Goal: Navigation & Orientation: Find specific page/section

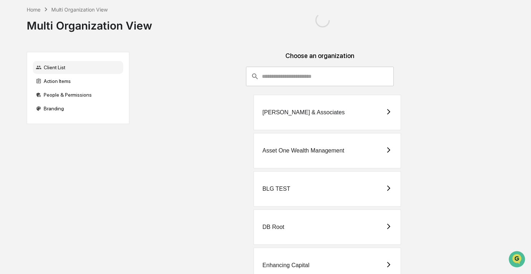
click at [315, 123] on div "[PERSON_NAME] & Associates" at bounding box center [326, 112] width 147 height 35
